Goal: Find specific page/section: Find specific page/section

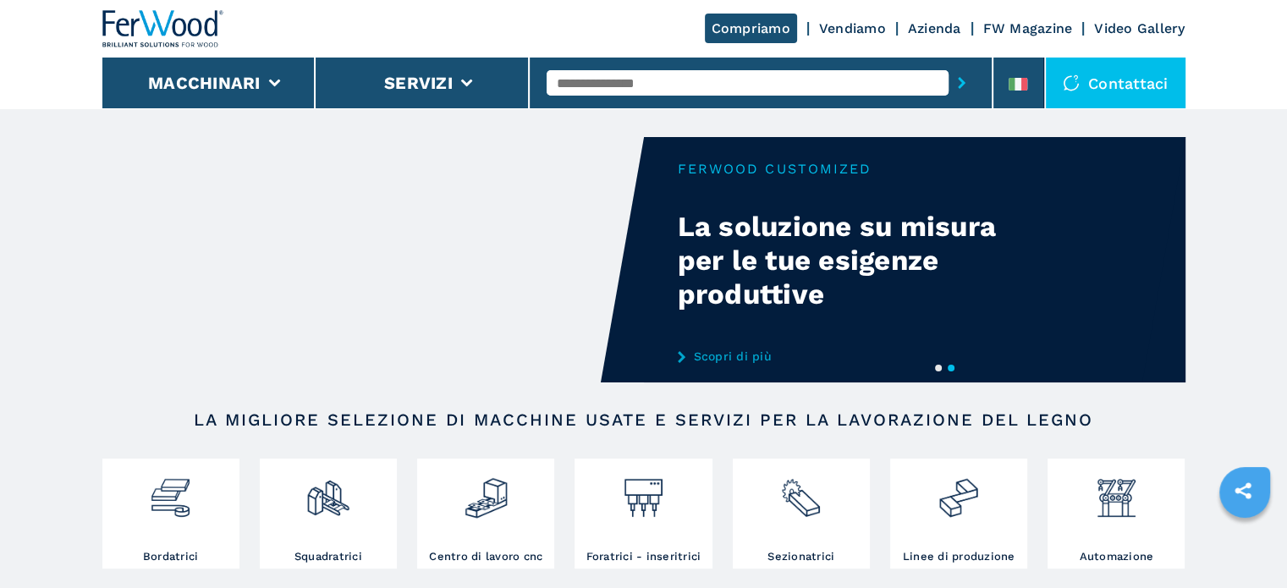
click at [645, 96] on div at bounding box center [761, 82] width 428 height 39
click at [651, 85] on input "text" at bounding box center [748, 82] width 402 height 25
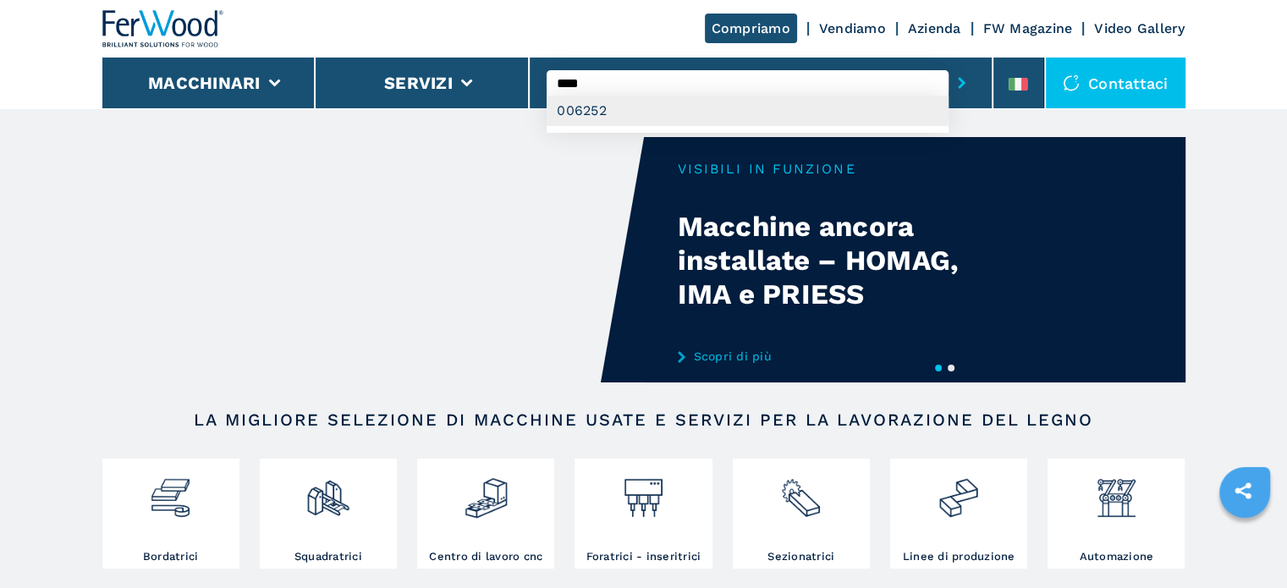
click at [597, 114] on div "006252" at bounding box center [748, 111] width 402 height 30
type input "******"
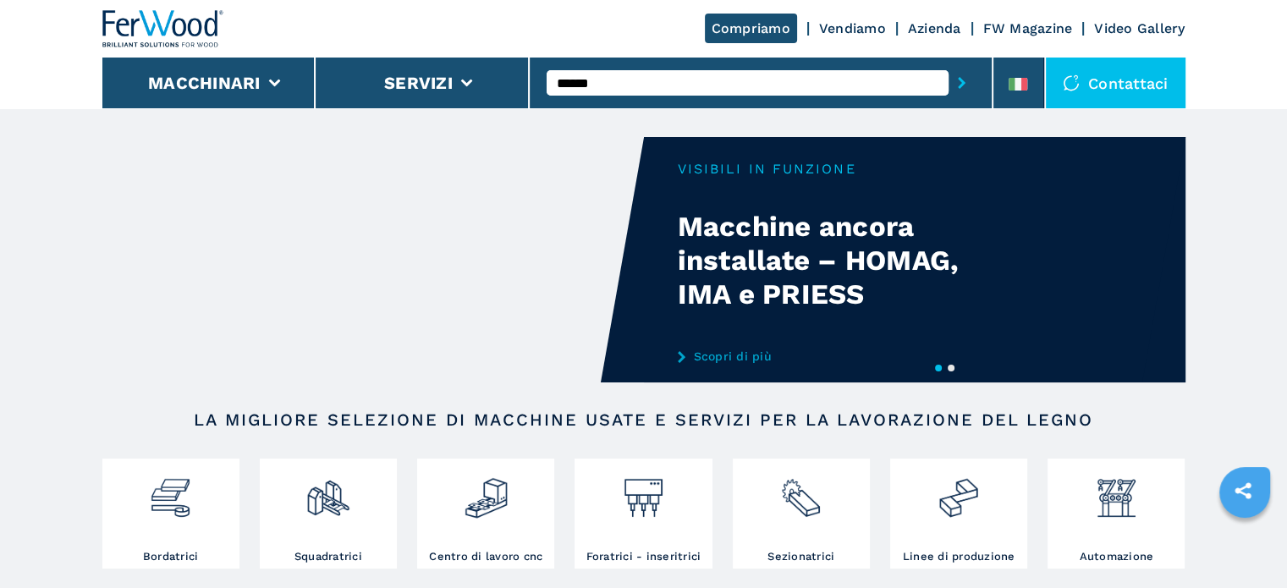
click at [949, 63] on button "submit-button" at bounding box center [962, 82] width 26 height 39
click at [621, 85] on input "******" at bounding box center [748, 82] width 402 height 25
click at [163, 514] on img at bounding box center [170, 492] width 45 height 58
click at [614, 91] on input "text" at bounding box center [748, 82] width 402 height 25
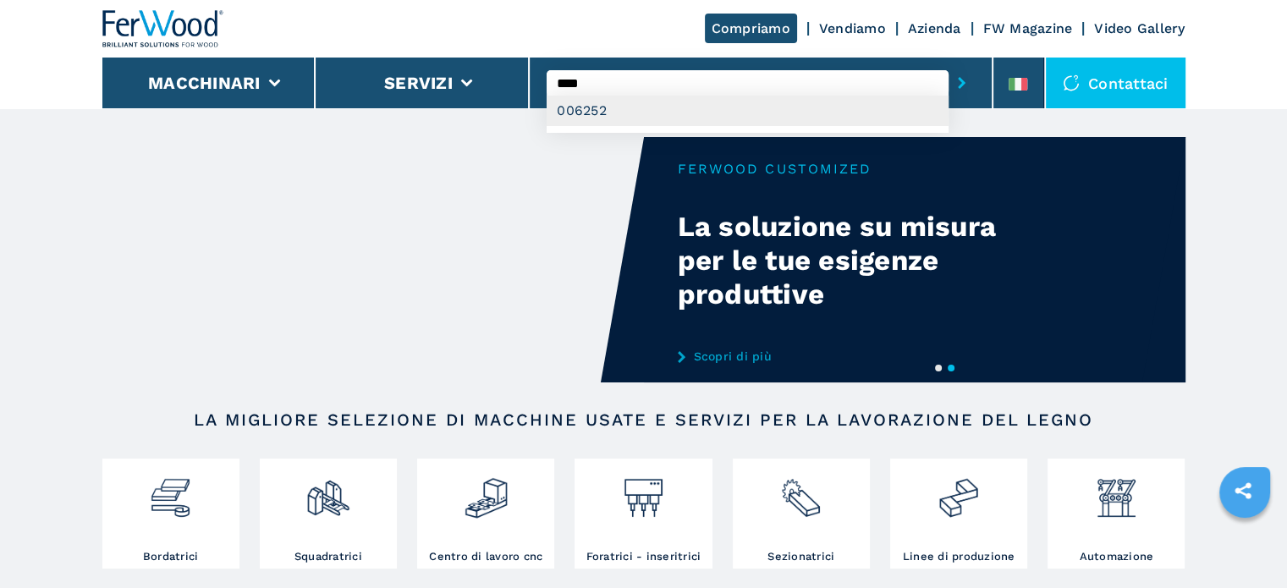
click at [590, 114] on div "006252" at bounding box center [748, 111] width 402 height 30
type input "******"
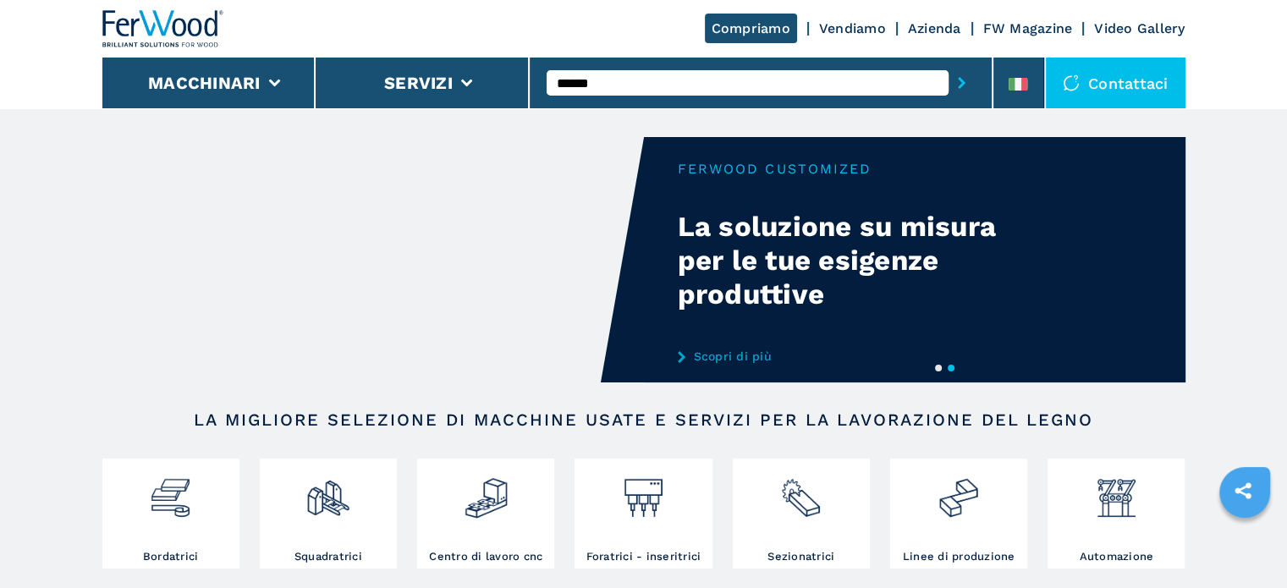
click at [949, 63] on button "submit-button" at bounding box center [962, 82] width 26 height 39
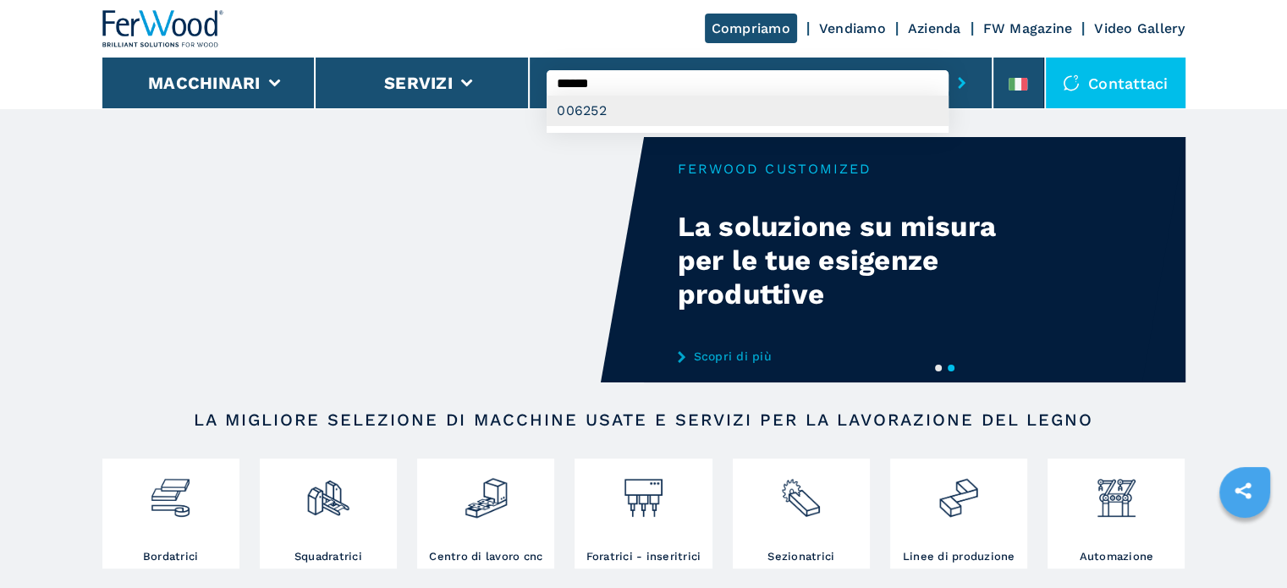
click at [589, 111] on div "006252" at bounding box center [748, 111] width 402 height 30
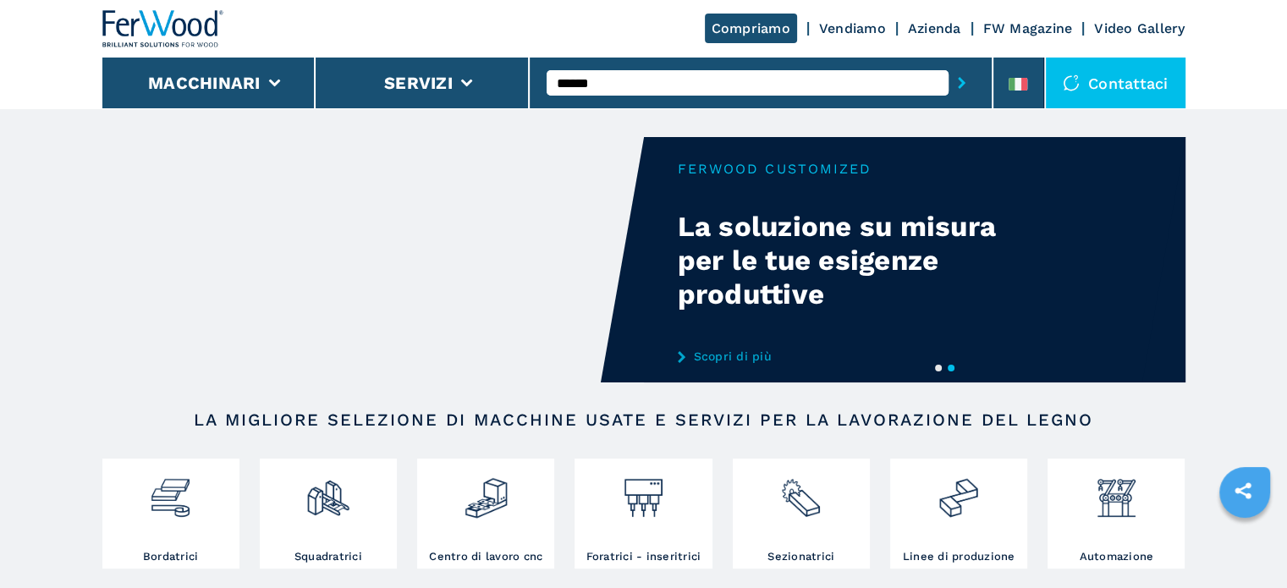
click at [949, 63] on button "submit-button" at bounding box center [962, 82] width 26 height 39
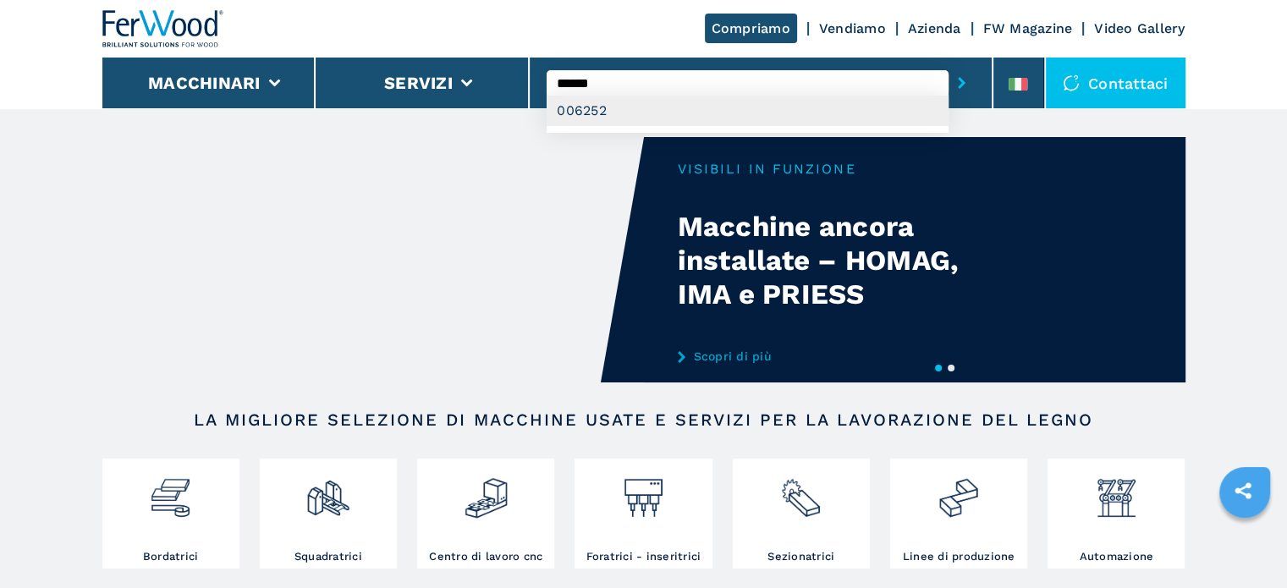
click at [573, 109] on div "006252" at bounding box center [748, 111] width 402 height 30
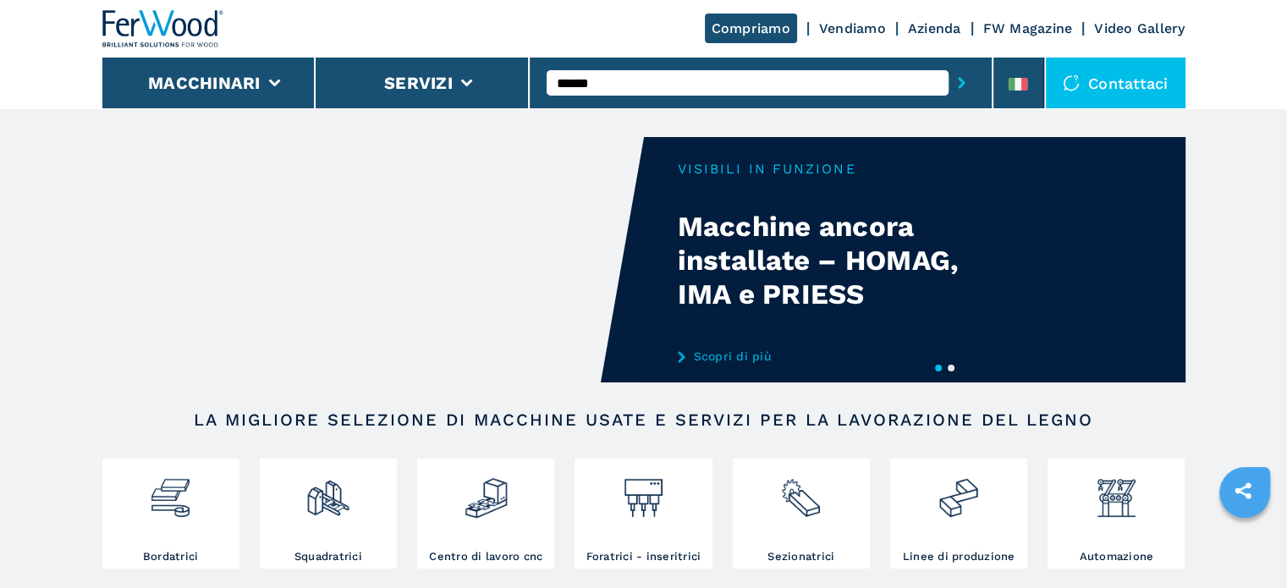
click at [949, 63] on button "submit-button" at bounding box center [962, 82] width 26 height 39
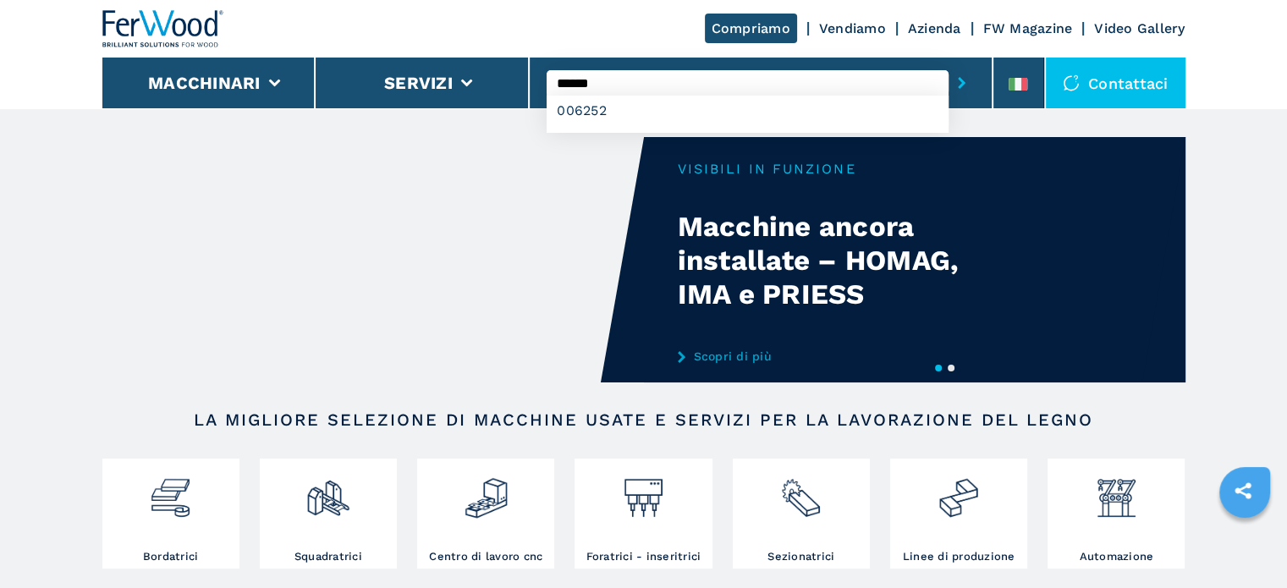
click at [949, 63] on button "submit-button" at bounding box center [962, 82] width 26 height 39
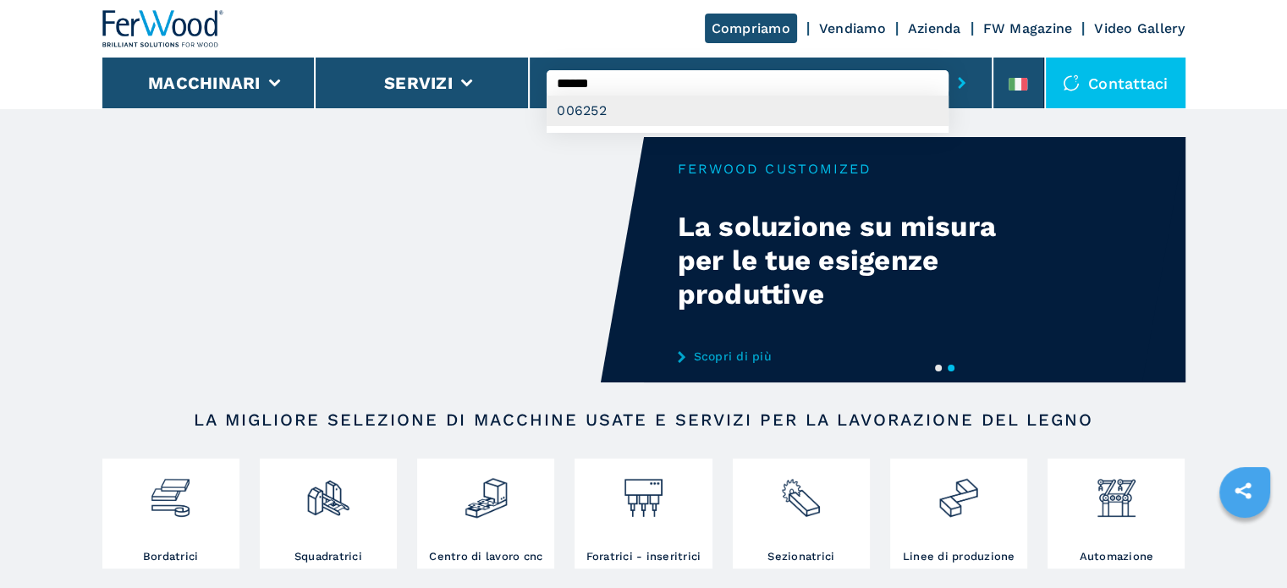
click at [597, 108] on div "006252" at bounding box center [748, 111] width 402 height 30
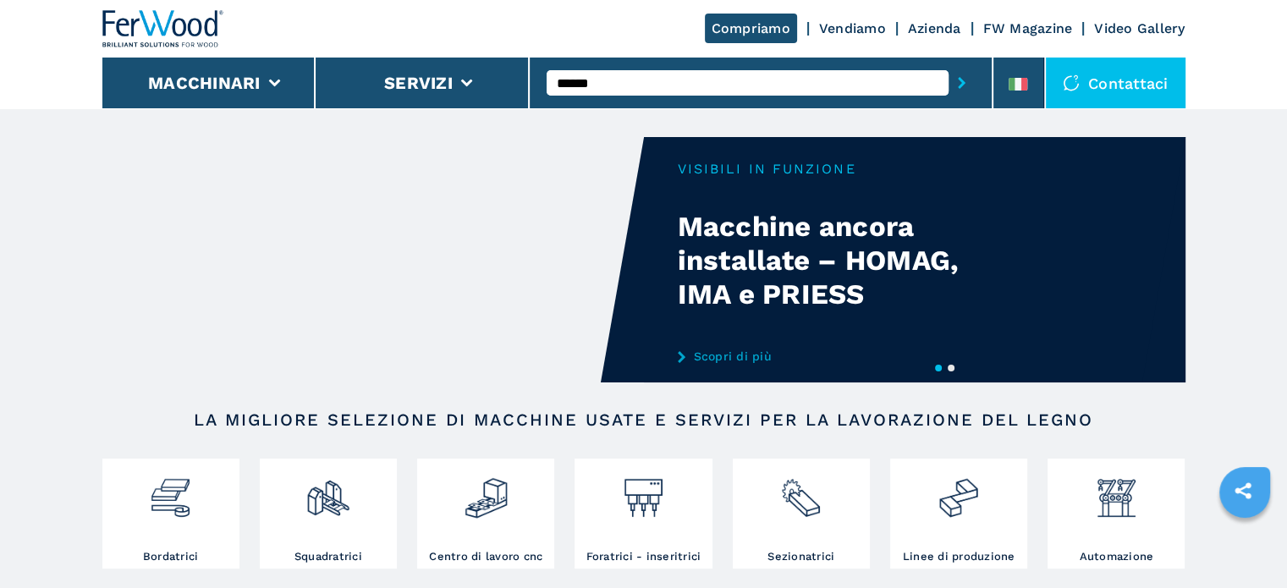
drag, startPoint x: 438, startPoint y: 363, endPoint x: 307, endPoint y: 19, distance: 368.3
click at [307, 19] on div "Compriamo Vendiamo Azienda FW Magazine Video Gallery" at bounding box center [643, 29] width 1083 height 58
click at [624, 90] on input "******" at bounding box center [748, 82] width 402 height 25
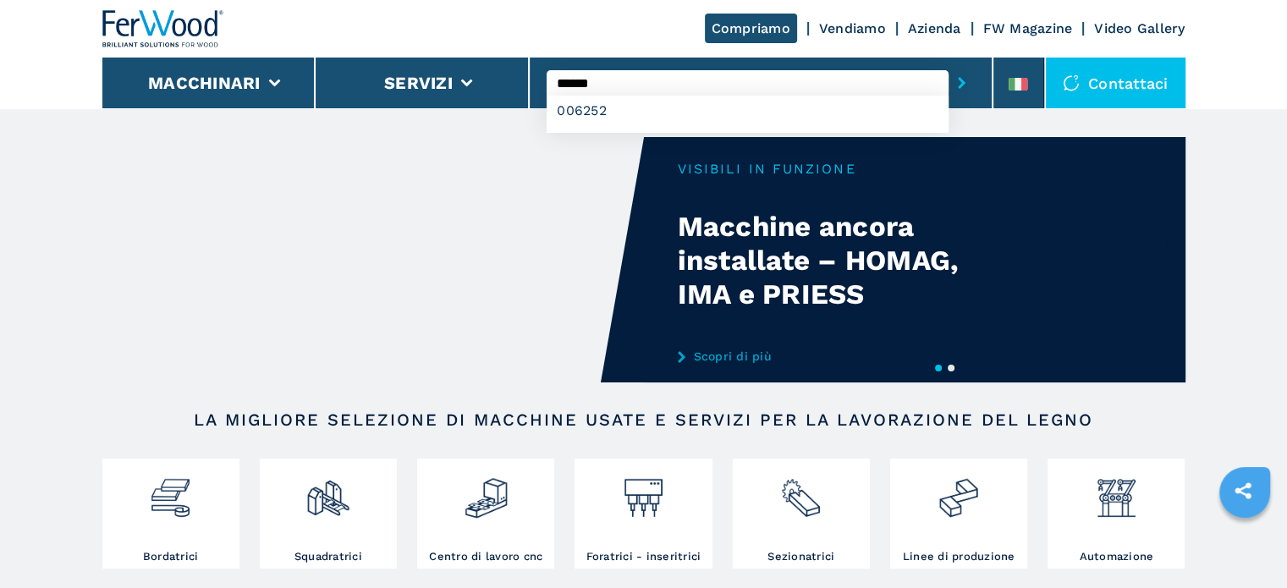
click at [949, 63] on button "submit-button" at bounding box center [962, 82] width 26 height 39
